Goal: Navigation & Orientation: Find specific page/section

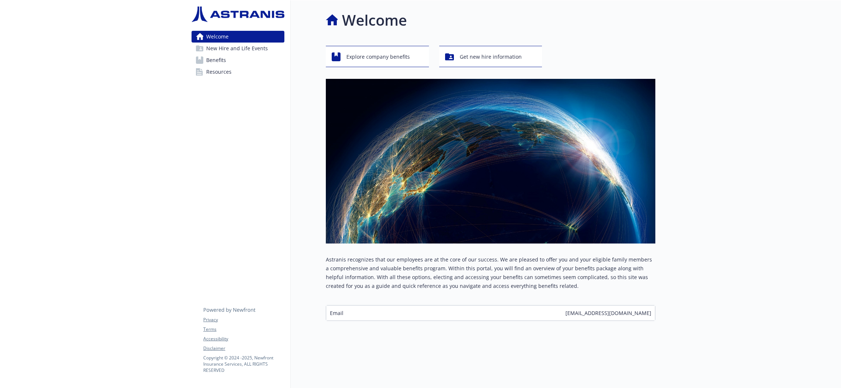
click at [697, 248] on div at bounding box center [748, 194] width 186 height 388
click at [712, 315] on div at bounding box center [748, 194] width 186 height 388
click at [672, 211] on div at bounding box center [748, 194] width 186 height 388
click at [687, 273] on div at bounding box center [748, 194] width 186 height 388
click at [352, 370] on div "Welcome Explore company benefits Get new hire information Astranis recognizes t…" at bounding box center [473, 194] width 365 height 388
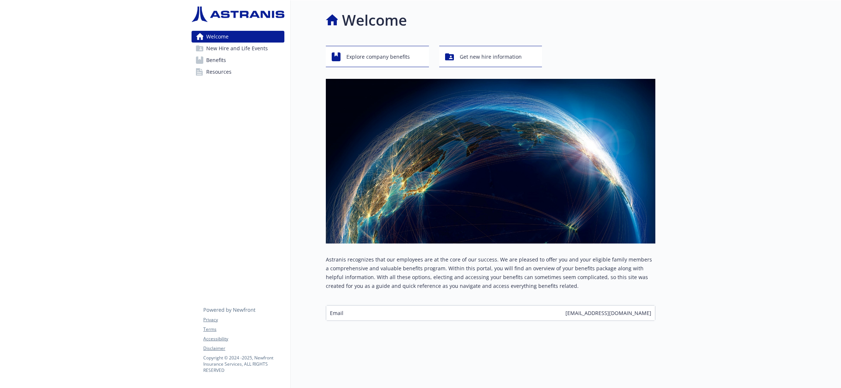
click at [706, 114] on div at bounding box center [748, 194] width 186 height 388
